Goal: Use online tool/utility: Utilize a website feature to perform a specific function

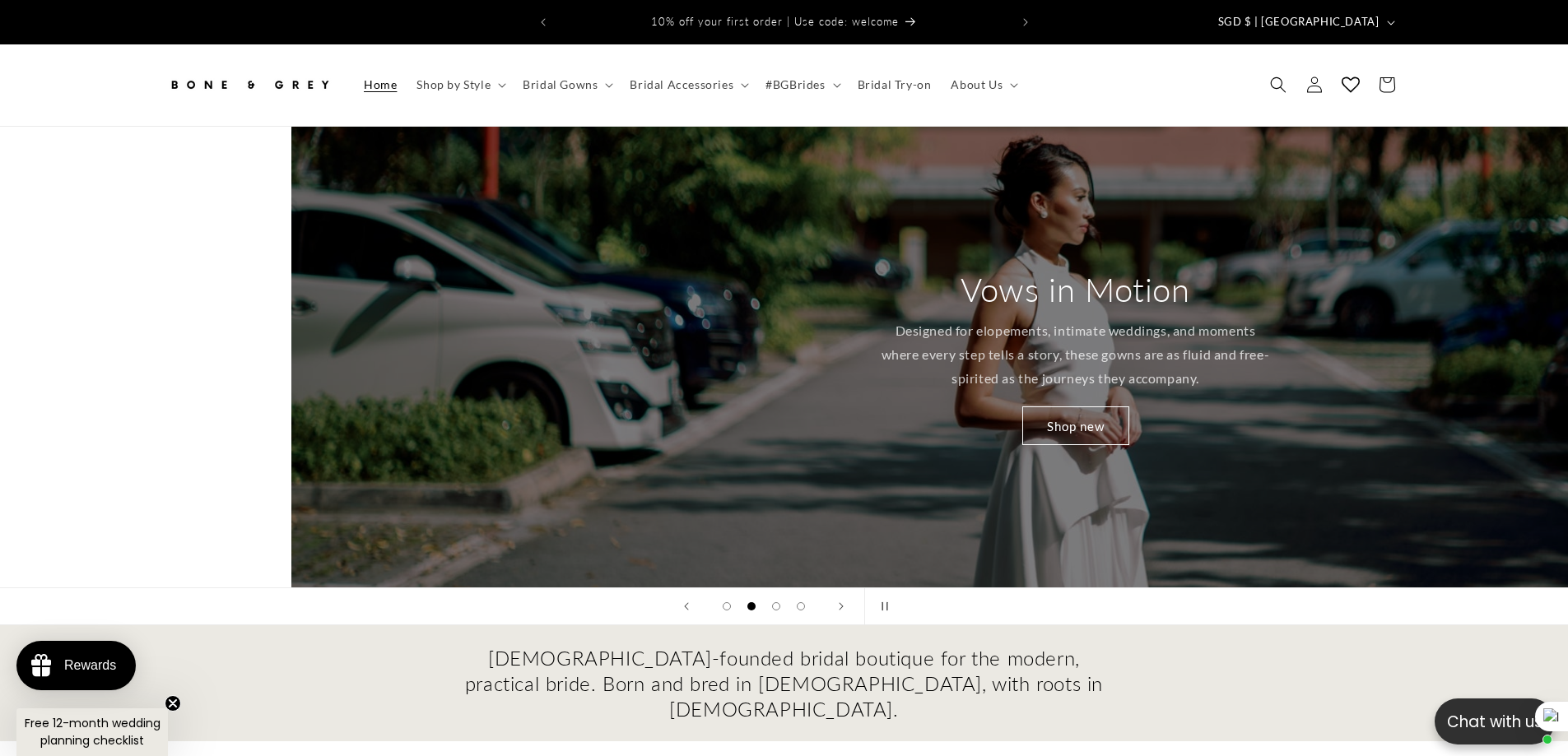
scroll to position [0, 1447]
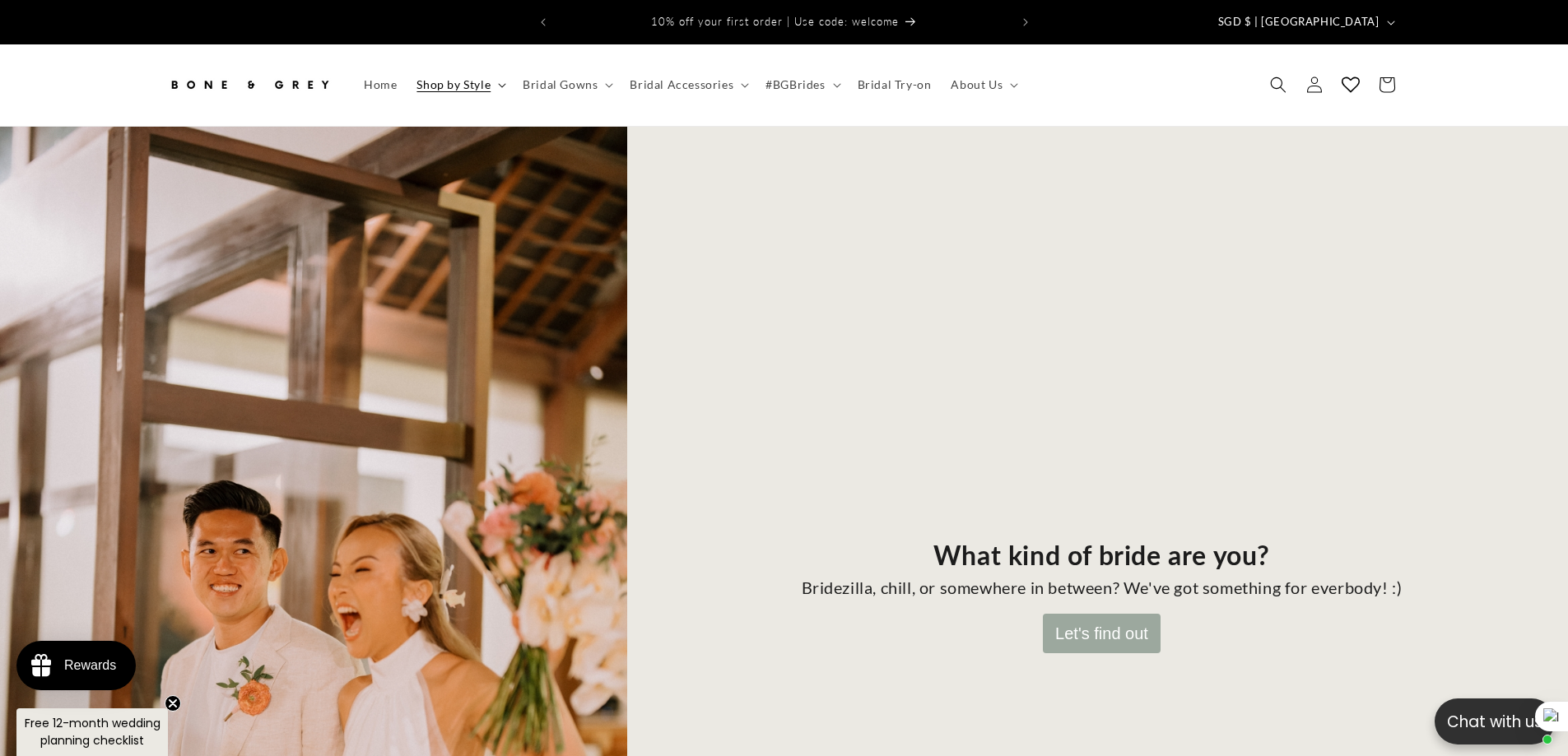
click at [451, 78] on span "Shop by Style" at bounding box center [453, 85] width 74 height 15
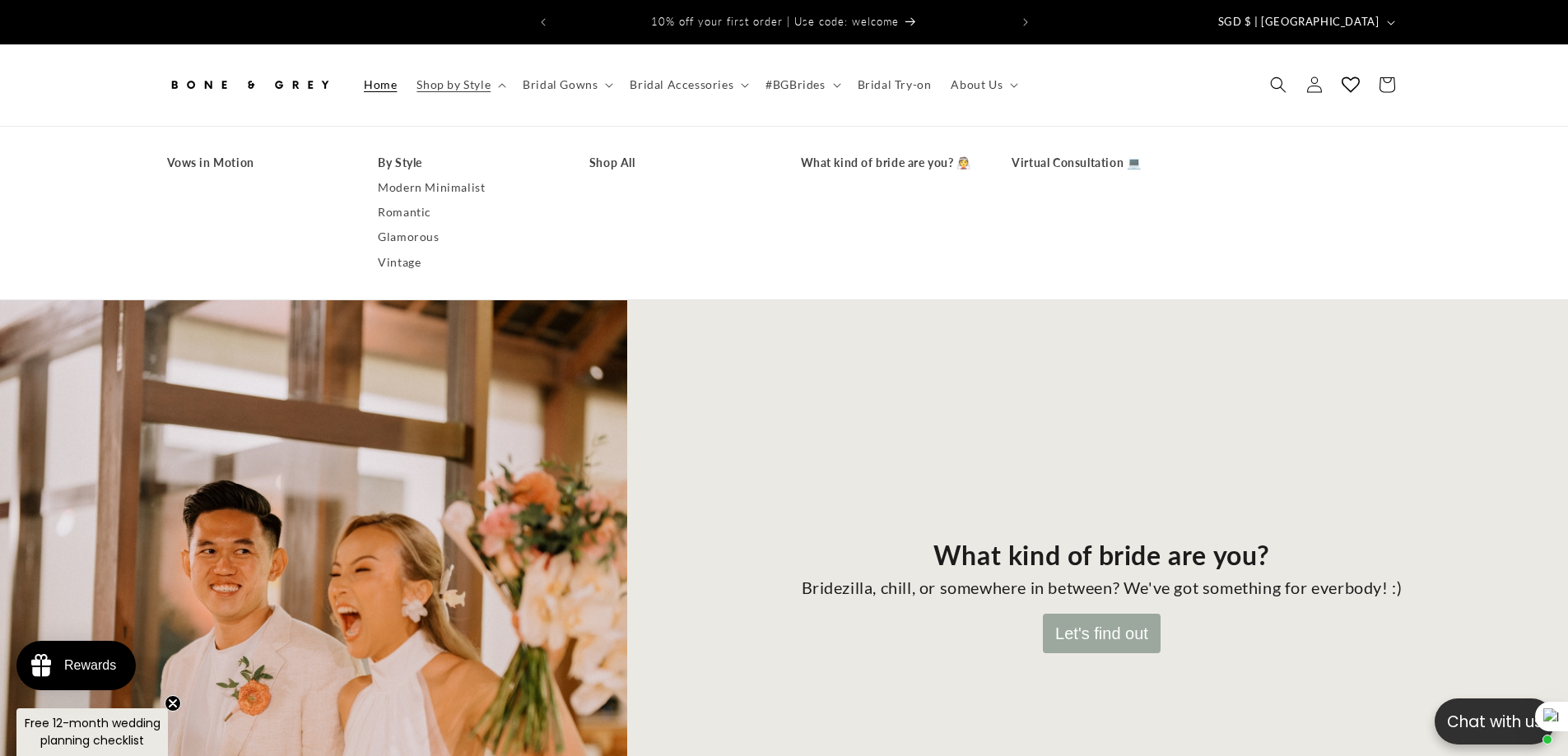
click at [375, 78] on span "Home" at bounding box center [381, 85] width 33 height 15
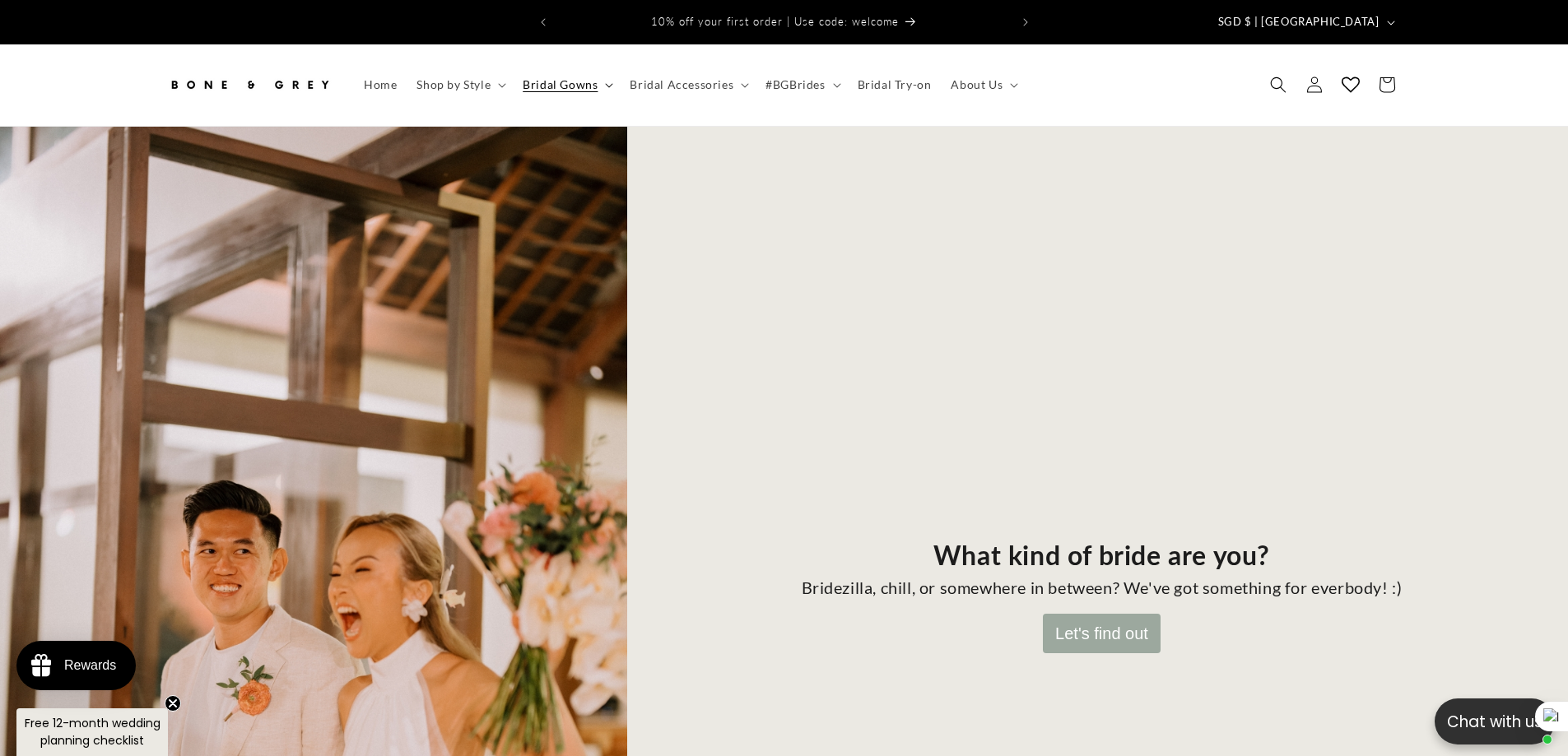
click at [553, 78] on span "Bridal Gowns" at bounding box center [560, 85] width 75 height 15
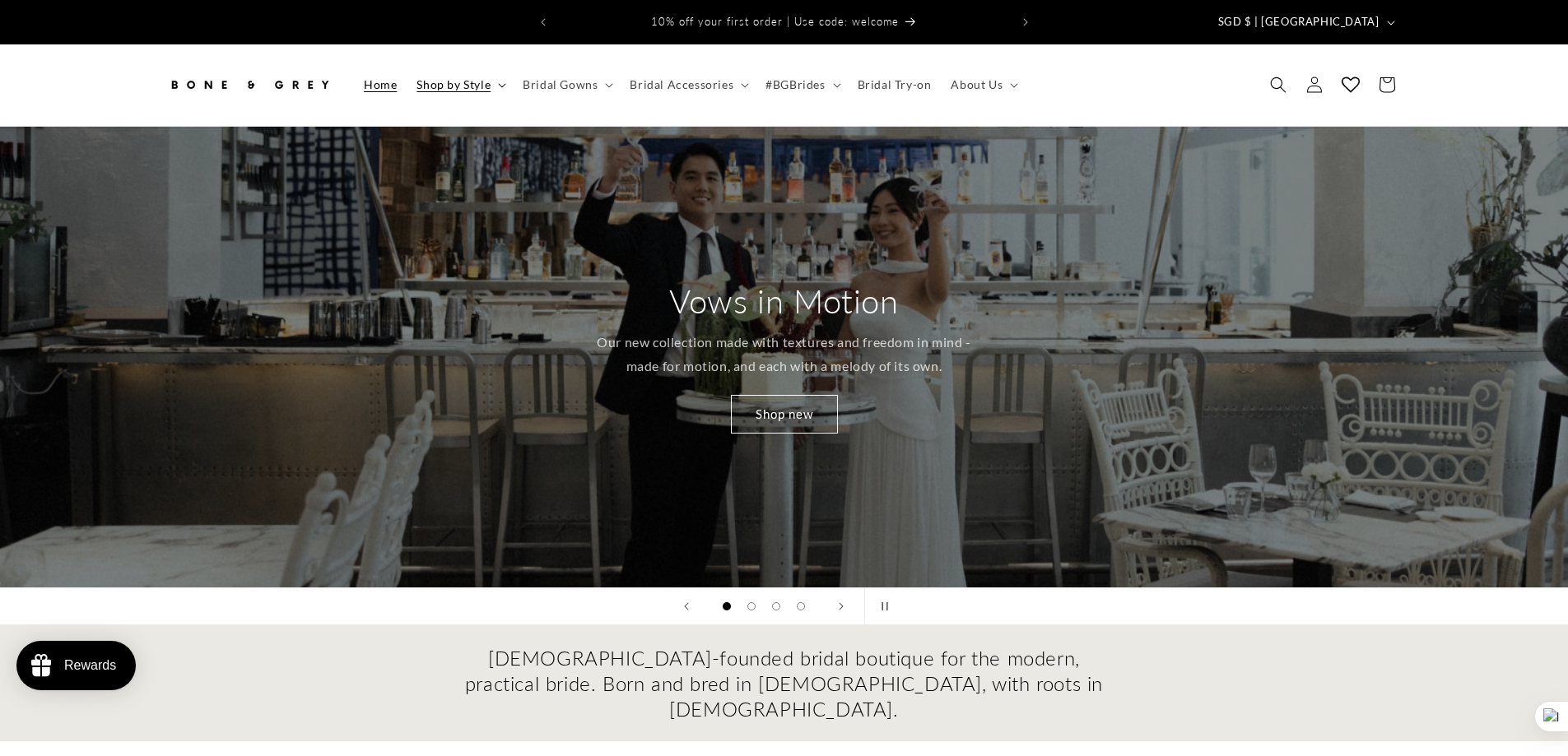
click at [464, 78] on span "Shop by Style" at bounding box center [453, 85] width 74 height 15
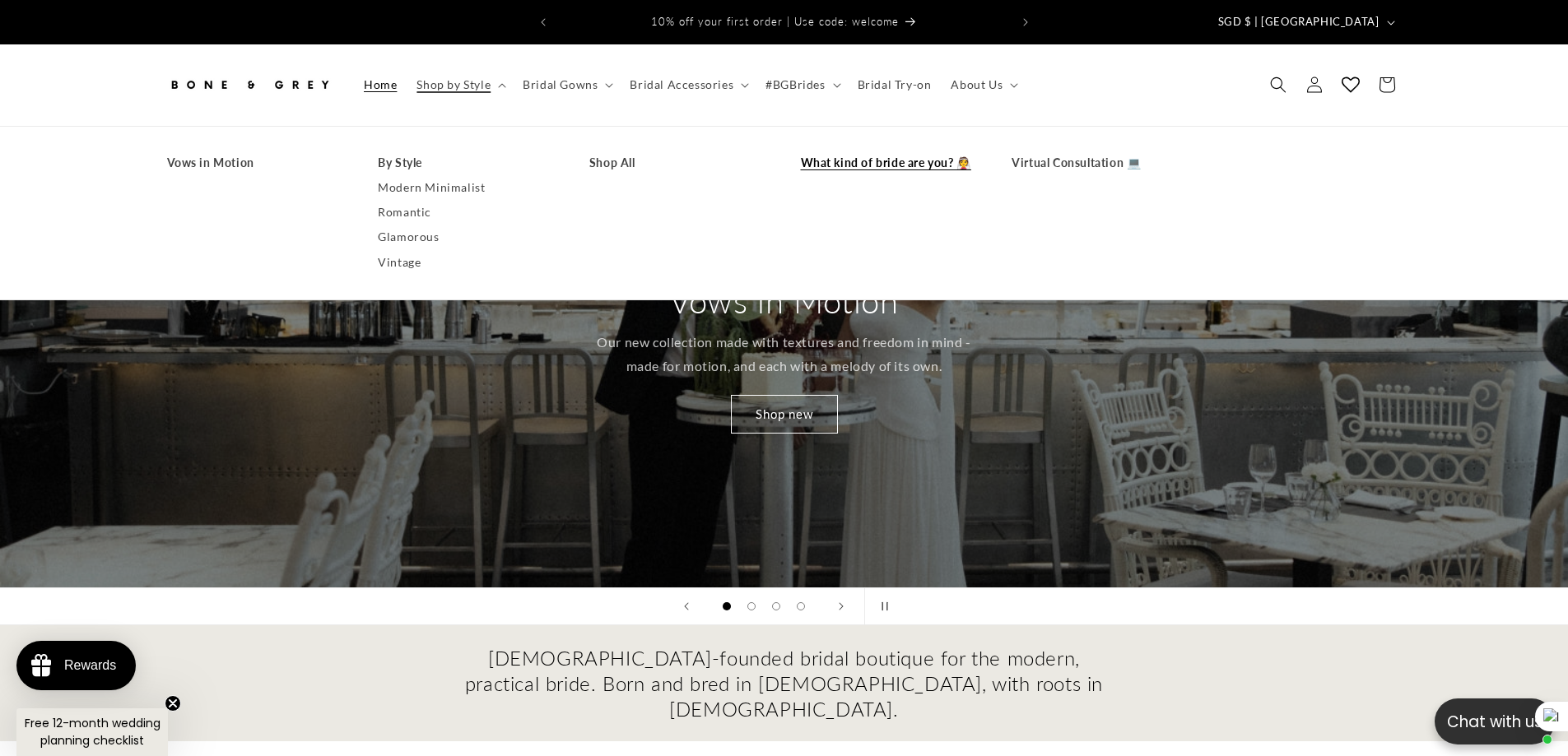
click at [888, 152] on link "What kind of bride are you? 👰" at bounding box center [890, 163] width 179 height 24
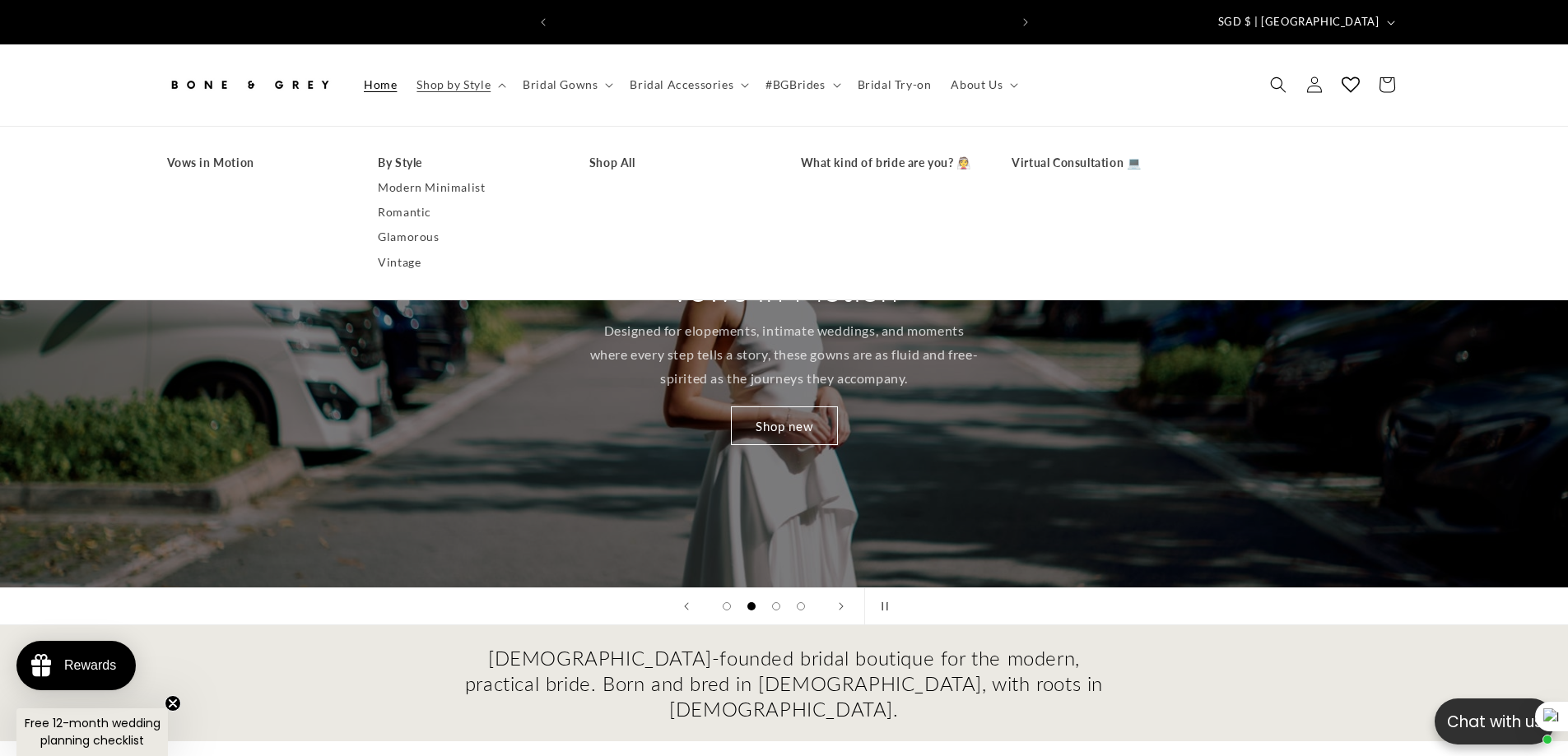
scroll to position [0, 452]
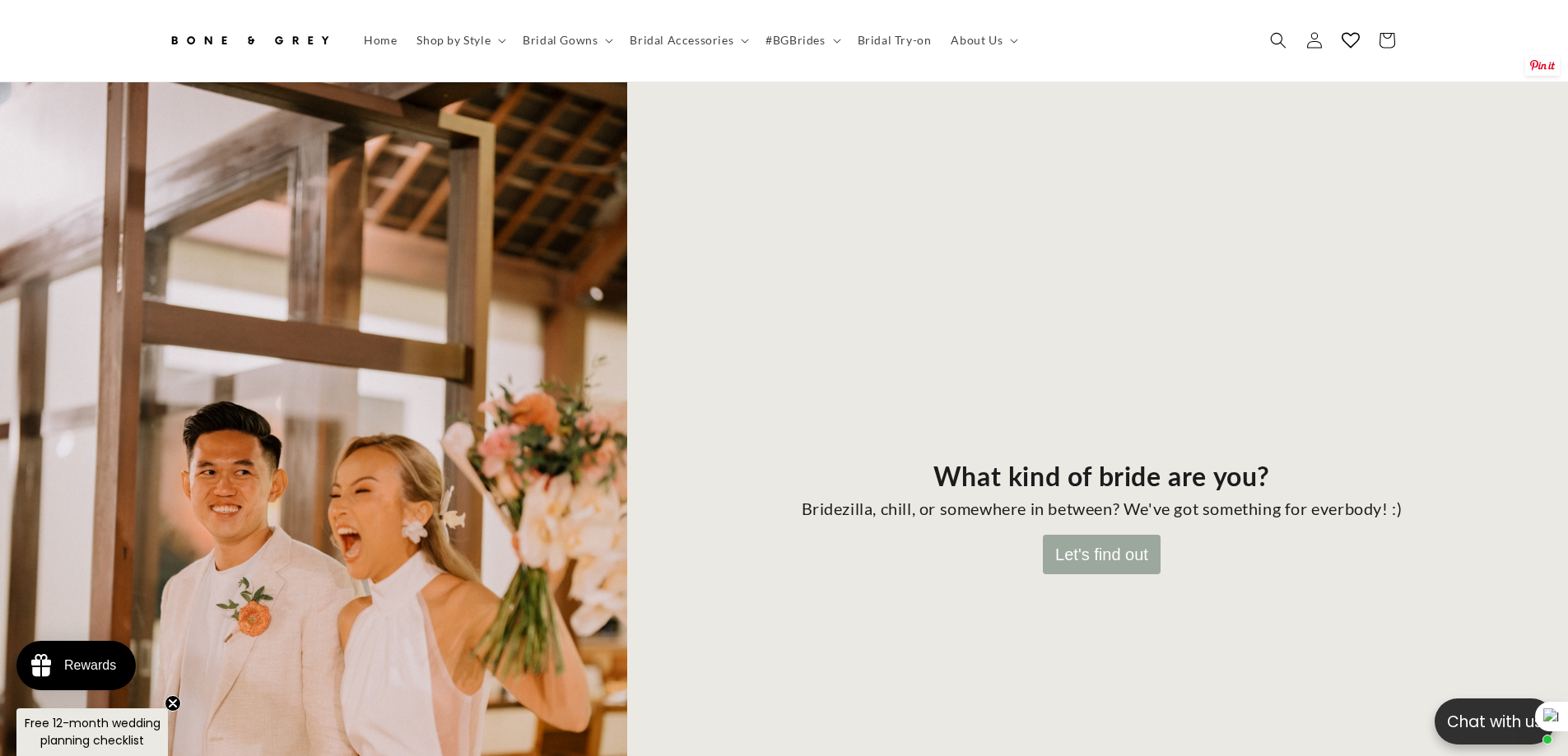
scroll to position [82, 0]
